Goal: Navigation & Orientation: Find specific page/section

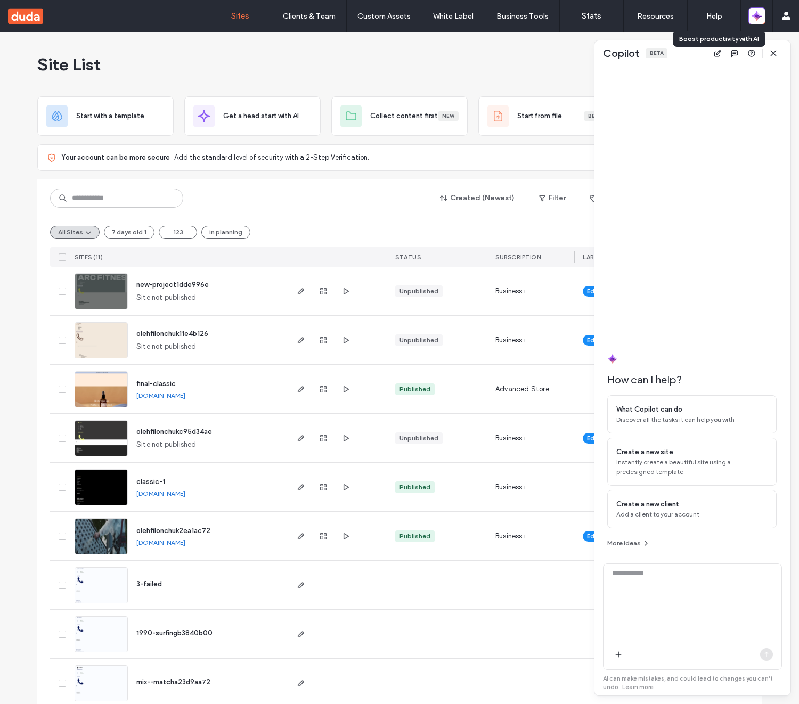
click at [756, 21] on icon "button" at bounding box center [757, 16] width 11 height 11
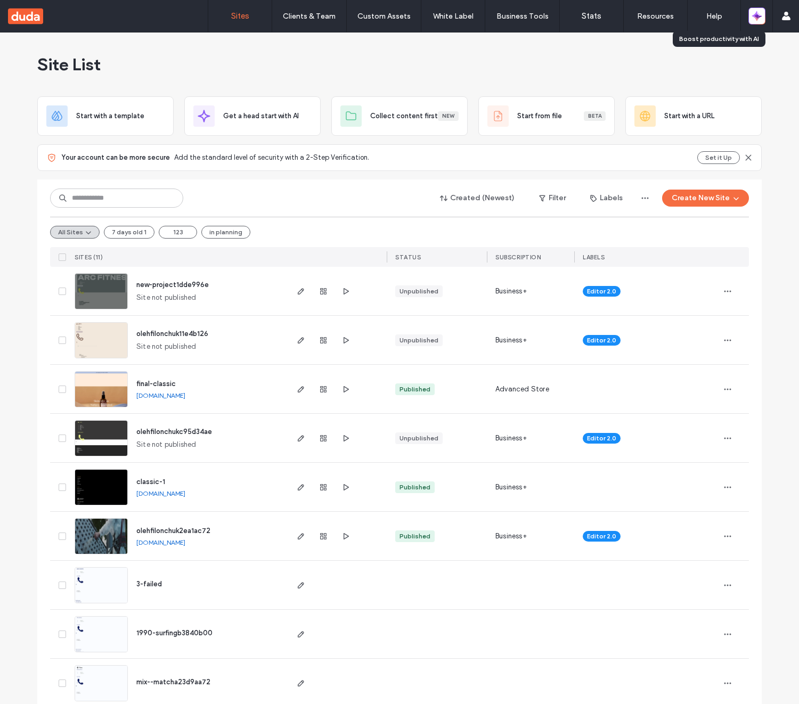
click at [756, 21] on icon "button" at bounding box center [757, 16] width 11 height 11
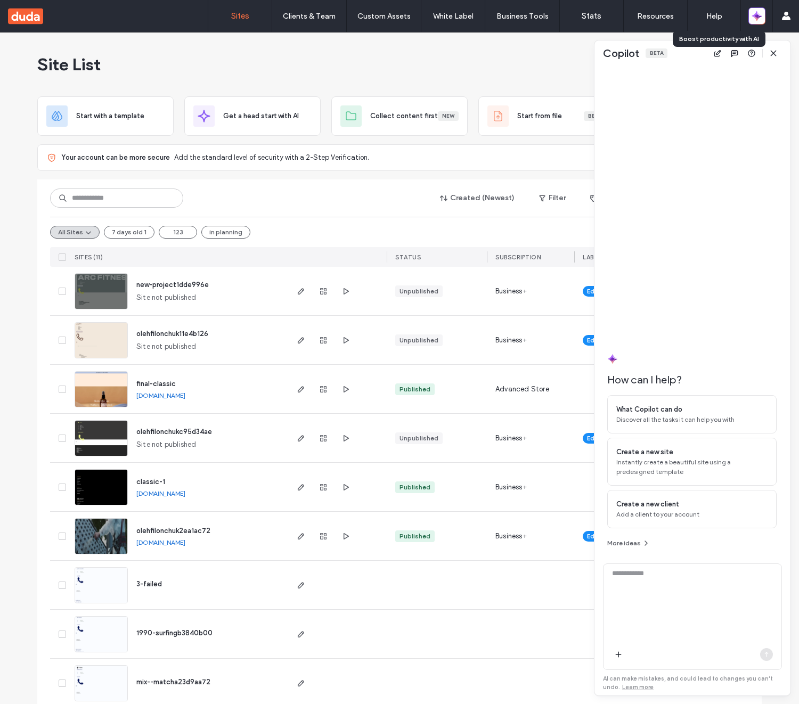
click at [756, 21] on icon "button" at bounding box center [757, 16] width 11 height 11
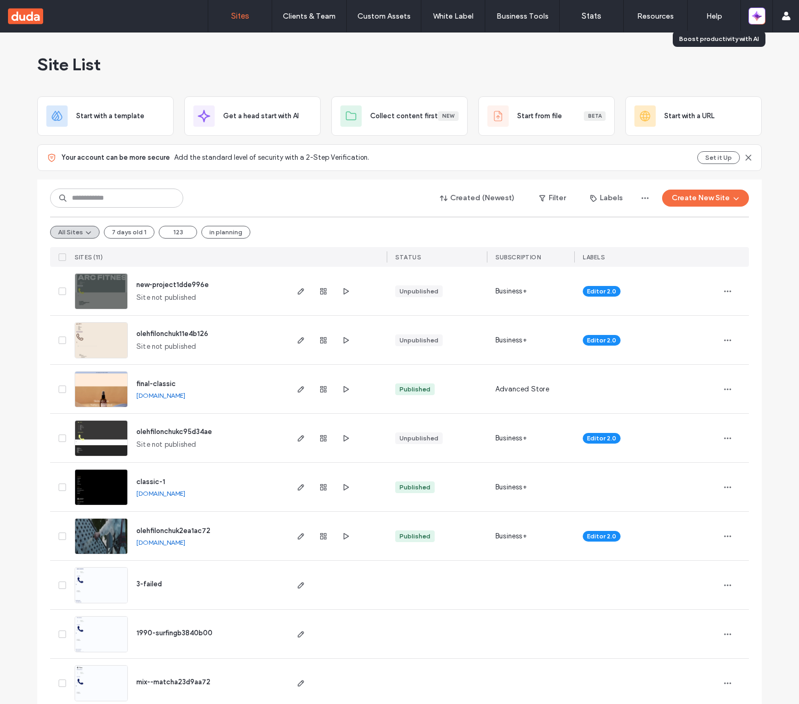
click at [756, 21] on icon "button" at bounding box center [757, 16] width 11 height 11
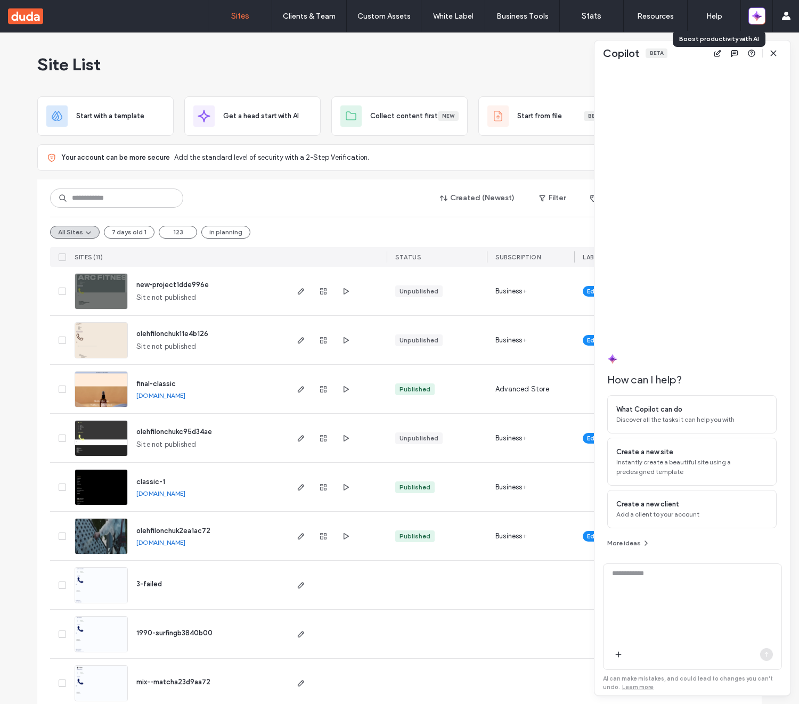
click at [756, 21] on icon "button" at bounding box center [757, 16] width 11 height 11
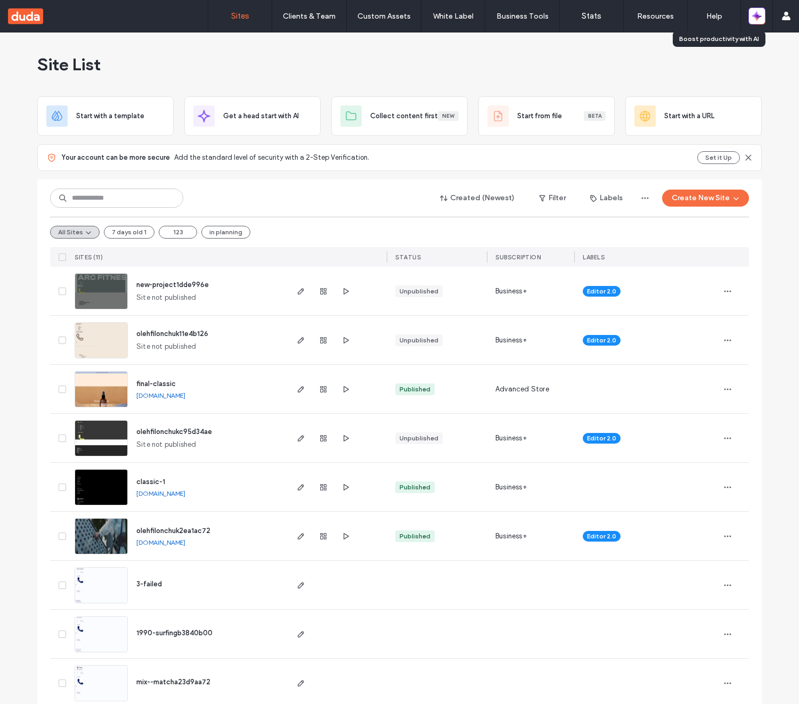
click at [756, 21] on icon "button" at bounding box center [757, 16] width 11 height 11
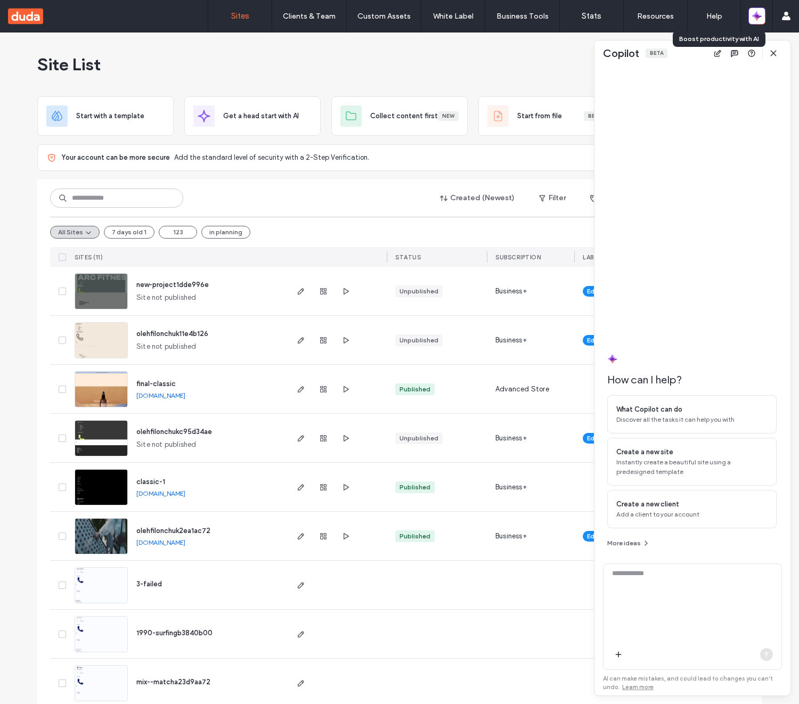
click at [756, 21] on icon "button" at bounding box center [757, 16] width 11 height 11
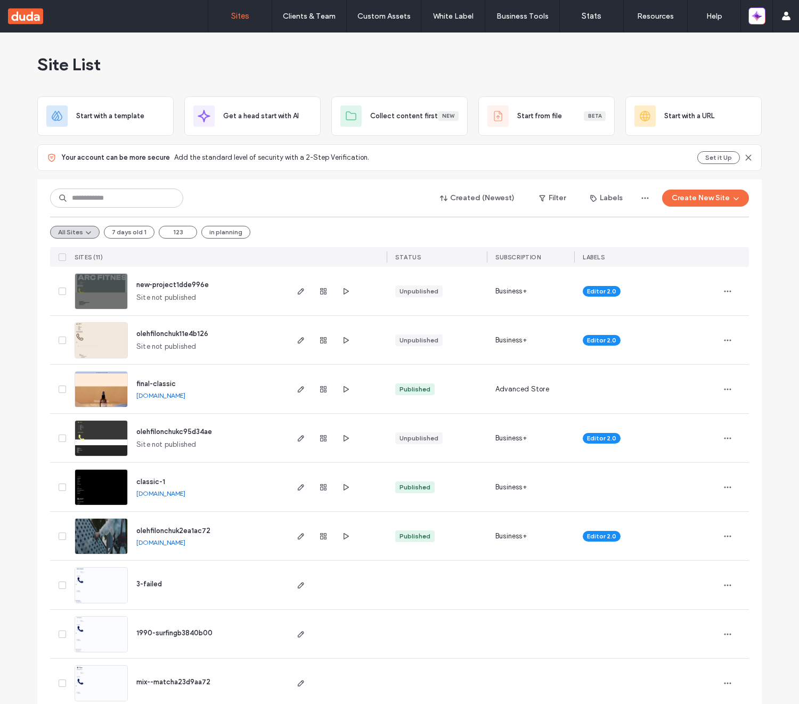
click at [546, 54] on div "Site List" at bounding box center [399, 65] width 725 height 64
